Goal: Understand process/instructions: Learn how to perform a task or action

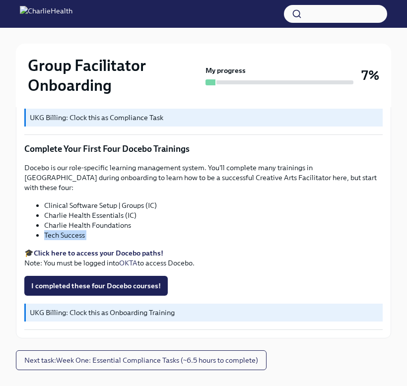
scroll to position [1350, 0]
click at [79, 200] on li "Clinical Software Setup | Groups (IC)" at bounding box center [213, 205] width 338 height 10
copy ul "Clinical Software Setup | Groups (IC)"
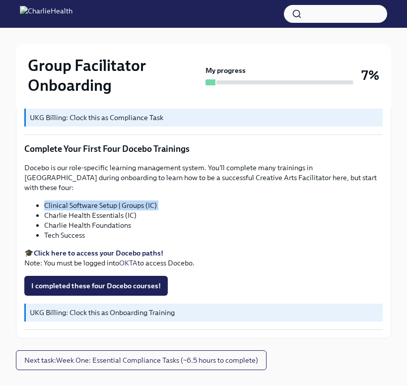
click at [83, 210] on li "Charlie Health Essentials (IC)" at bounding box center [213, 215] width 338 height 10
copy ul "Charlie Health Essentials (IC)"
click at [108, 276] on button "I completed these four Docebo courses!" at bounding box center [95, 286] width 143 height 20
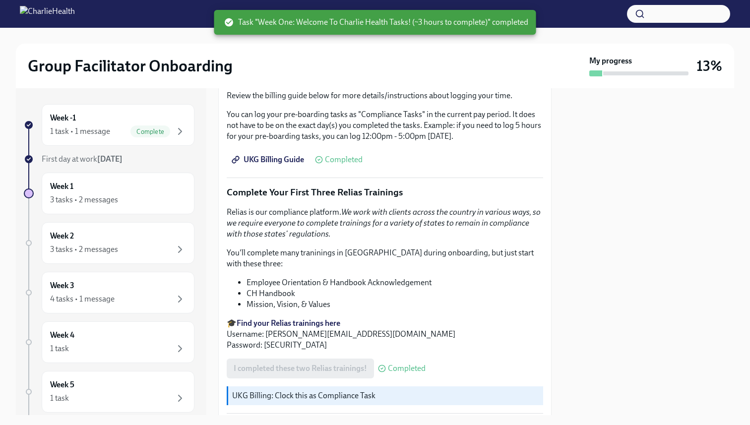
scroll to position [1258, 0]
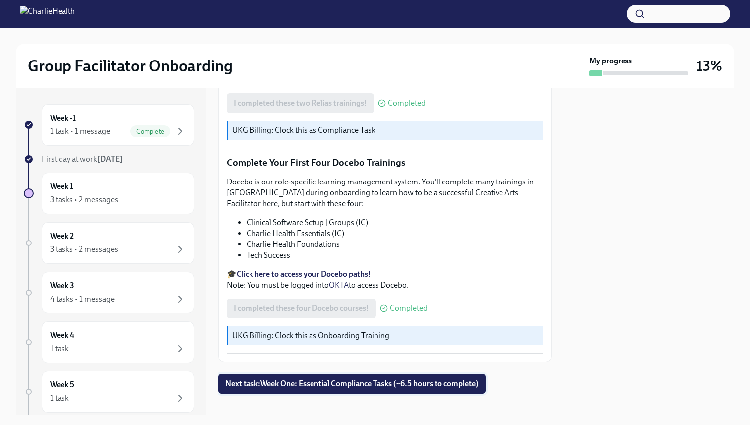
click at [304, 379] on span "Next task : Week One: Essential Compliance Tasks (~6.5 hours to complete)" at bounding box center [352, 384] width 254 height 10
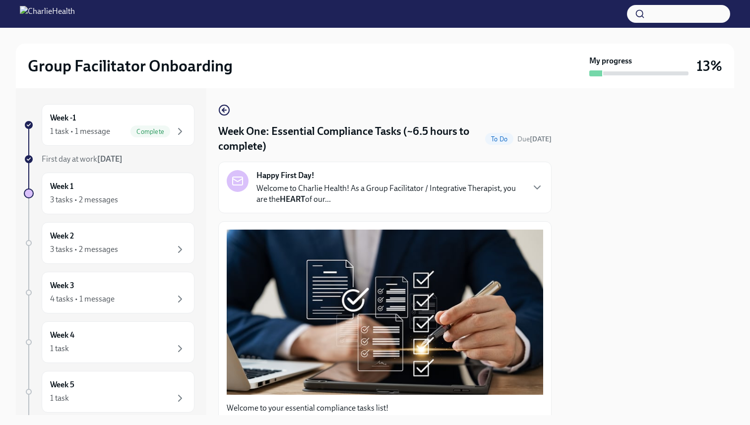
click at [317, 198] on p "Welcome to Charlie Health! As a Group Facilitator / Integrative Therapist, you …" at bounding box center [390, 194] width 267 height 22
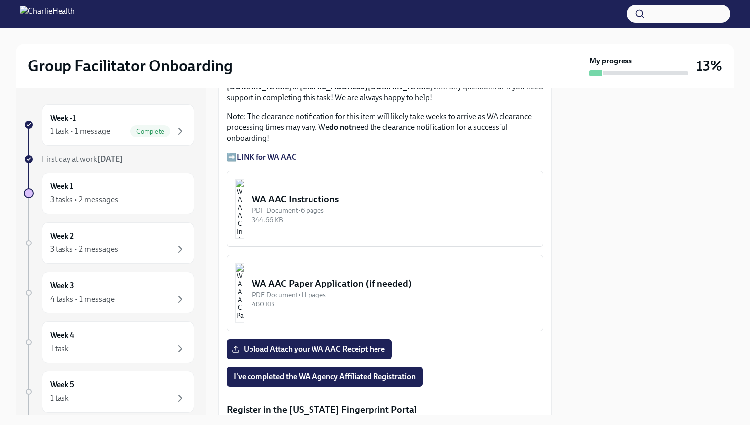
scroll to position [1157, 0]
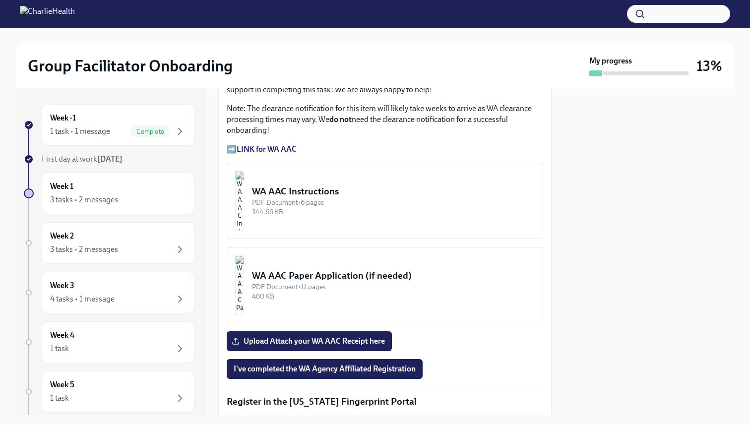
click at [285, 154] on strong "LINK for WA AAC" at bounding box center [267, 148] width 60 height 9
click at [271, 154] on strong "LINK for WA AAC" at bounding box center [267, 148] width 60 height 9
click at [314, 217] on div "344.66 KB" at bounding box center [393, 211] width 283 height 9
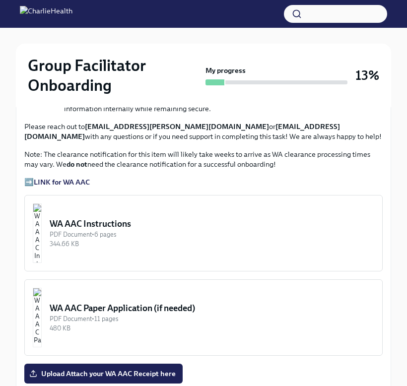
scroll to position [788, 0]
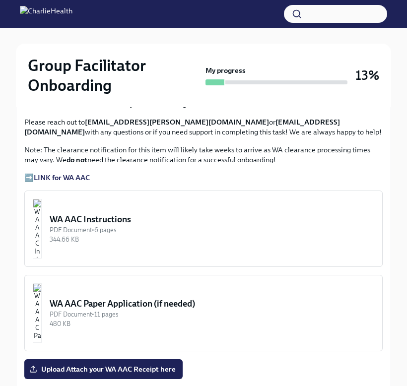
click at [143, 225] on div "WA AAC Instructions" at bounding box center [212, 219] width 325 height 12
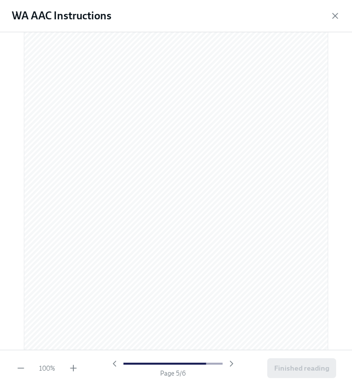
scroll to position [2102, 0]
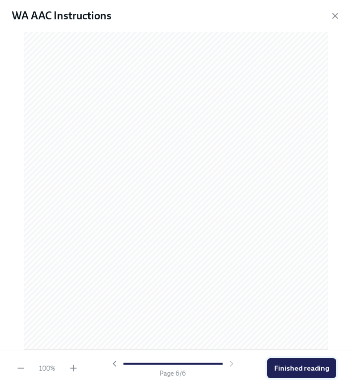
click at [296, 371] on span "Finished reading" at bounding box center [301, 368] width 55 height 10
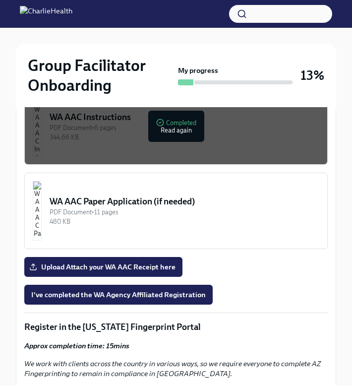
scroll to position [955, 0]
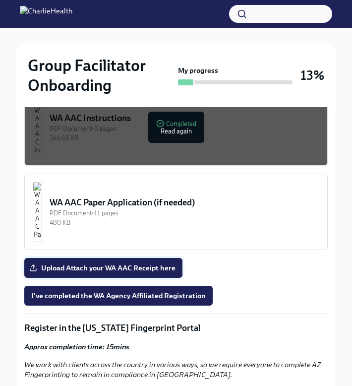
click at [156, 263] on span "Upload Attach your WA AAC Receipt here" at bounding box center [103, 268] width 144 height 10
click at [0, 0] on input "Upload Attach your WA AAC Receipt here" at bounding box center [0, 0] width 0 height 0
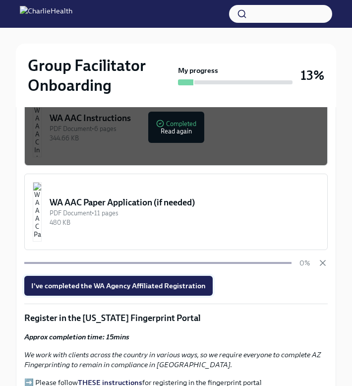
click at [188, 281] on span "I've completed the WA Agency Affiliated Registration" at bounding box center [118, 286] width 175 height 10
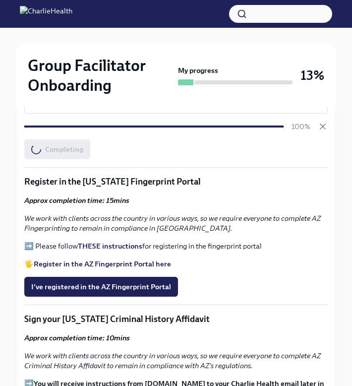
scroll to position [1088, 0]
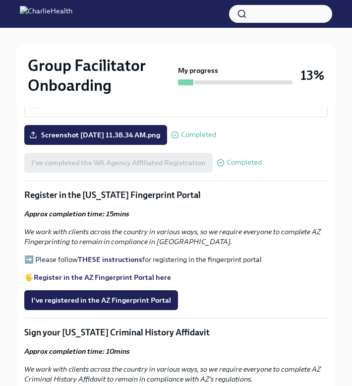
click at [116, 255] on strong "THESE instructions" at bounding box center [110, 259] width 65 height 9
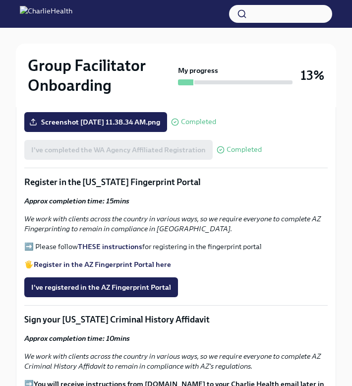
scroll to position [1101, 0]
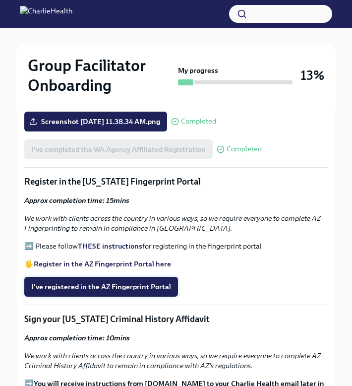
click at [109, 282] on span "I've registered in the AZ Fingerprint Portal" at bounding box center [101, 287] width 140 height 10
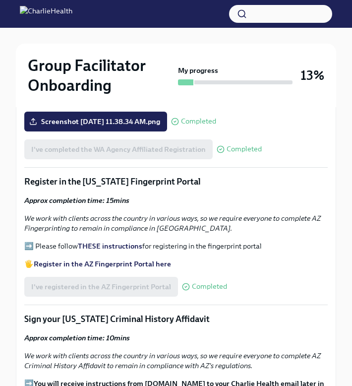
click at [127, 260] on strong "Register in the AZ Fingerprint Portal here" at bounding box center [102, 264] width 137 height 9
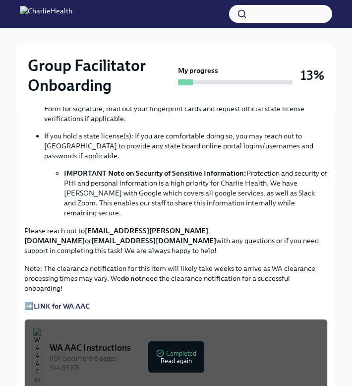
scroll to position [723, 0]
